Goal: Navigation & Orientation: Find specific page/section

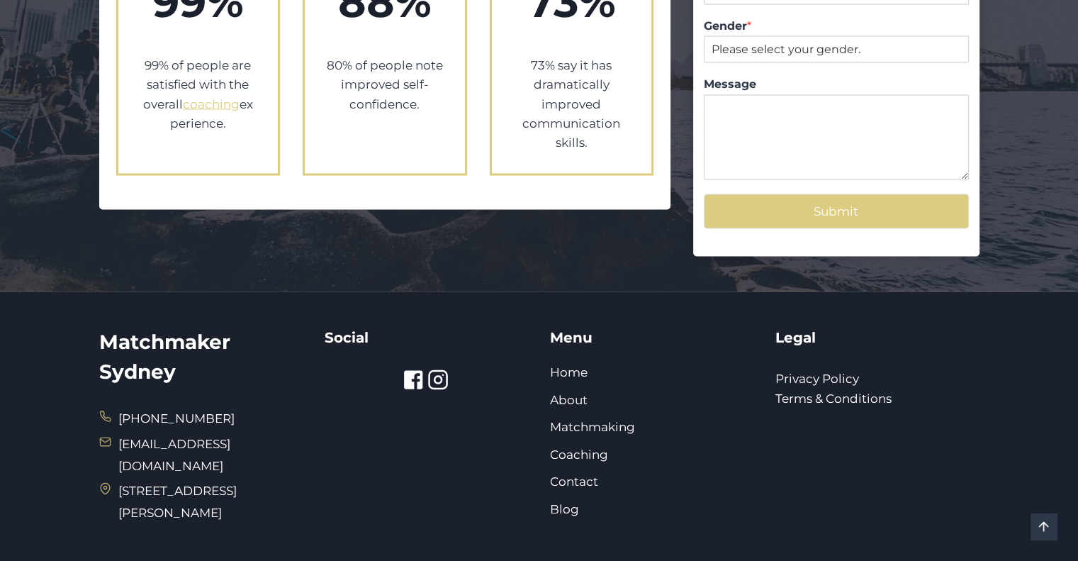
scroll to position [2703, 0]
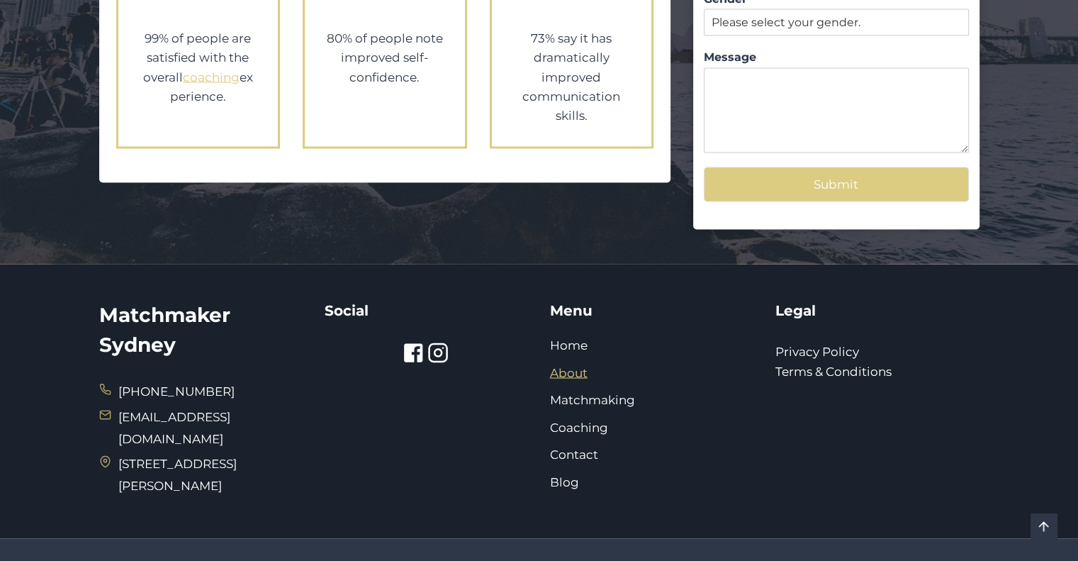
click at [561, 366] on link "About" at bounding box center [569, 373] width 38 height 14
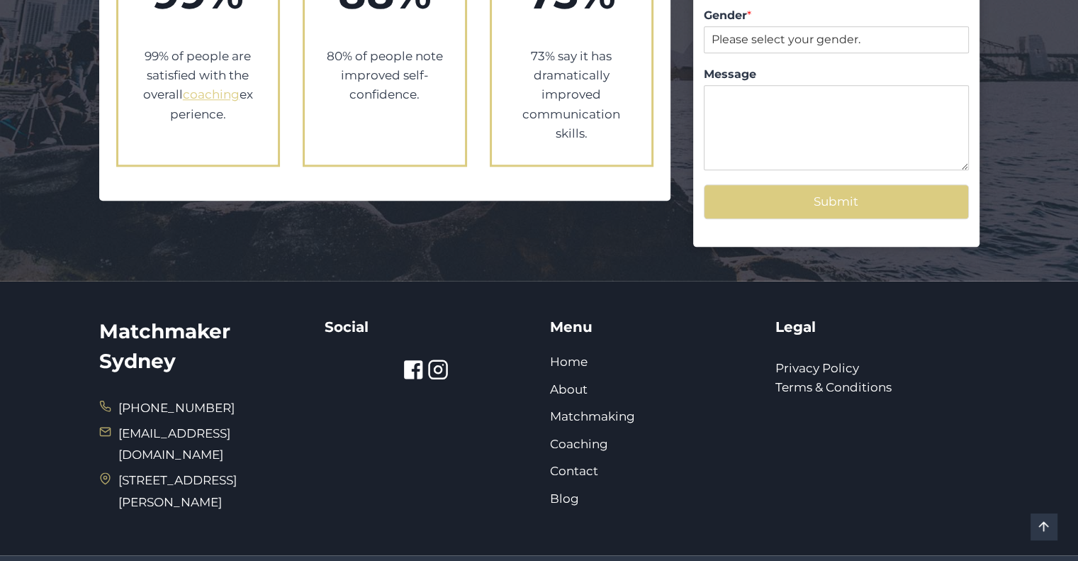
scroll to position [1642, 0]
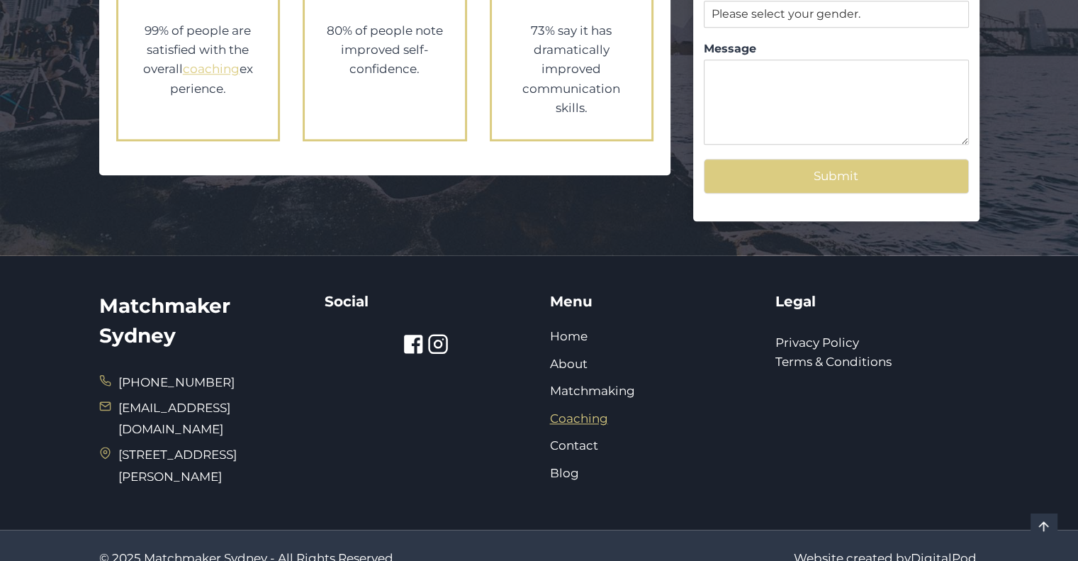
click at [584, 411] on link "Coaching" at bounding box center [579, 418] width 58 height 14
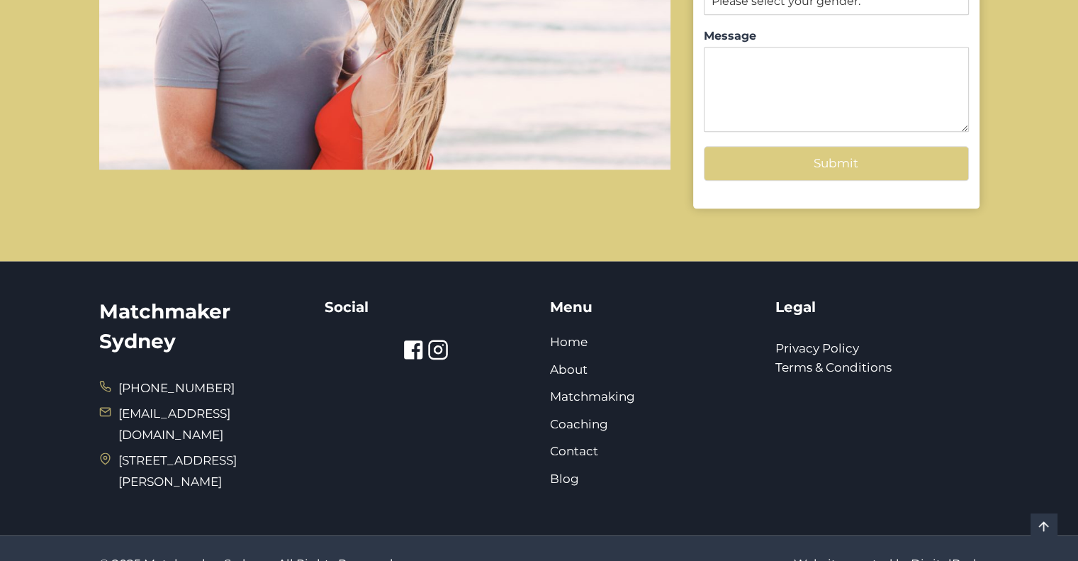
scroll to position [1684, 0]
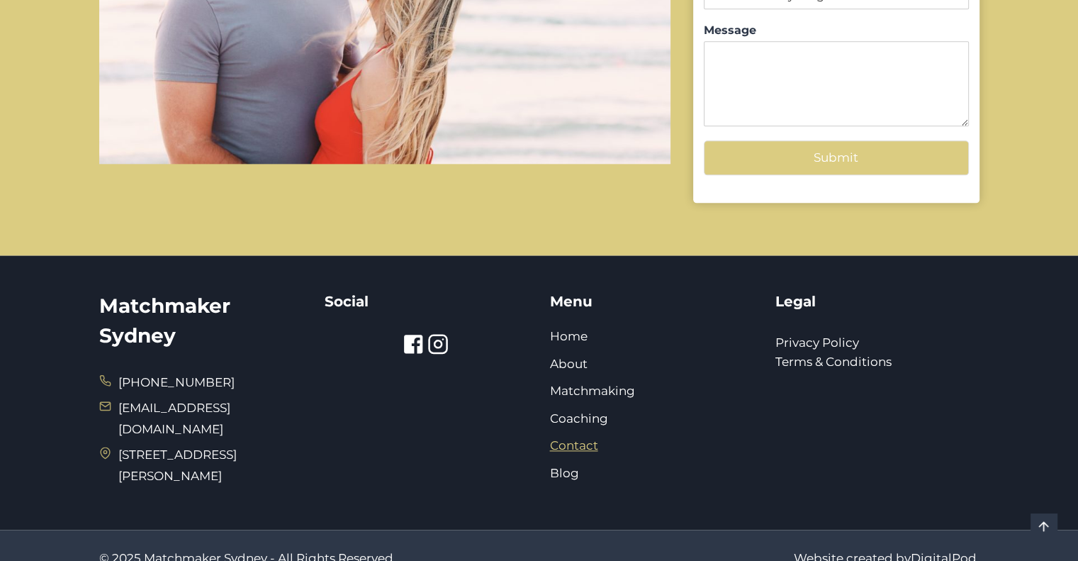
click at [595, 438] on link "Contact" at bounding box center [574, 445] width 48 height 14
